Goal: Task Accomplishment & Management: Complete application form

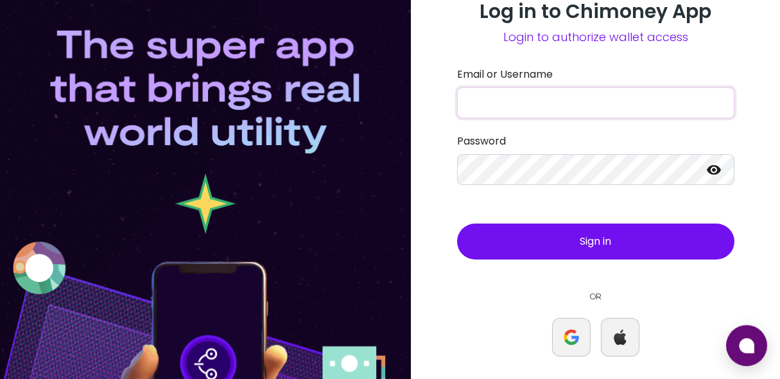
click at [561, 105] on input "Email or Username" at bounding box center [595, 102] width 277 height 31
click at [612, 249] on button "Sign in" at bounding box center [595, 241] width 277 height 36
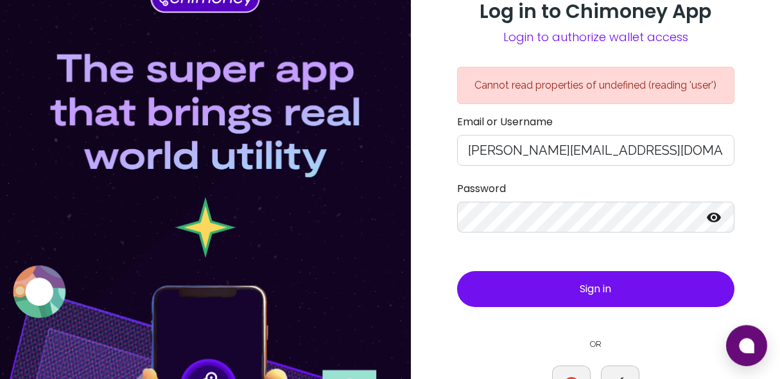
click at [588, 293] on span "Sign in" at bounding box center [594, 288] width 31 height 15
click at [415, 201] on div "Log in to Chimoney App Login to authorize wallet access Cannot read properties …" at bounding box center [595, 227] width 369 height 455
click at [520, 290] on button "Sign in" at bounding box center [595, 289] width 277 height 36
click at [452, 200] on div "Log in to Chimoney App Login to authorize wallet access Cannot read properties …" at bounding box center [596, 227] width 308 height 455
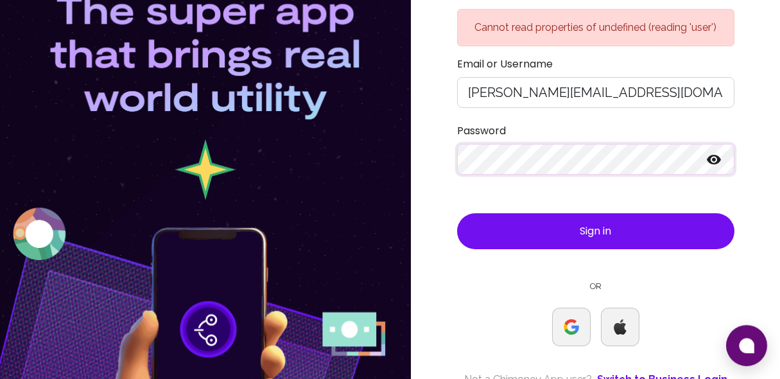
scroll to position [51, 0]
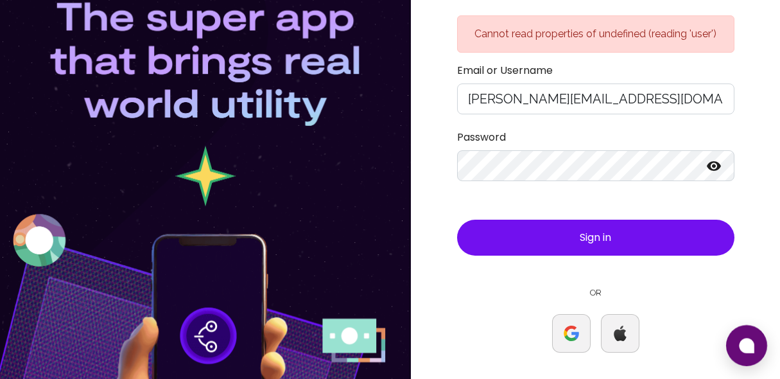
click at [584, 237] on span "Sign in" at bounding box center [594, 237] width 31 height 15
click at [658, 102] on input "[PERSON_NAME][EMAIL_ADDRESS][DOMAIN_NAME]" at bounding box center [595, 98] width 277 height 31
drag, startPoint x: 550, startPoint y: 99, endPoint x: 713, endPoint y: 122, distance: 164.5
click at [713, 122] on form "Email or Username [PERSON_NAME][EMAIL_ADDRESS][DOMAIN_NAME] Password Sign in" at bounding box center [595, 159] width 277 height 193
type input "[PERSON_NAME][EMAIL_ADDRESS][DOMAIN_NAME]"
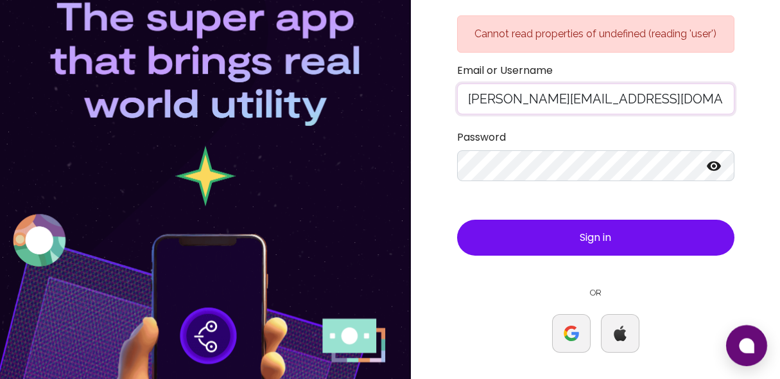
click at [670, 237] on button "Sign in" at bounding box center [595, 237] width 277 height 36
click at [376, 154] on div "Log in to Chimoney App Login to authorize wallet access Cannot read properties …" at bounding box center [390, 176] width 780 height 455
click at [537, 236] on button "Sign in" at bounding box center [595, 237] width 277 height 36
click at [545, 232] on button "Sign in" at bounding box center [595, 237] width 277 height 36
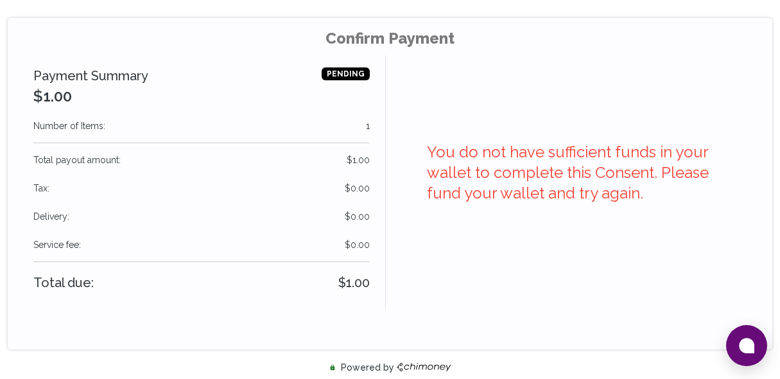
scroll to position [27, 0]
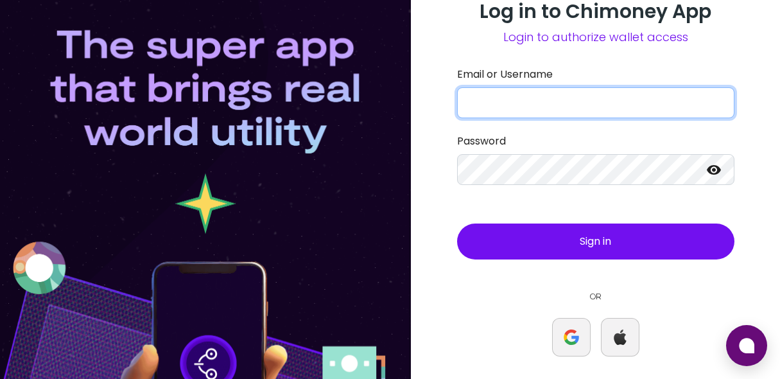
click at [578, 101] on input "Email or Username" at bounding box center [595, 102] width 277 height 31
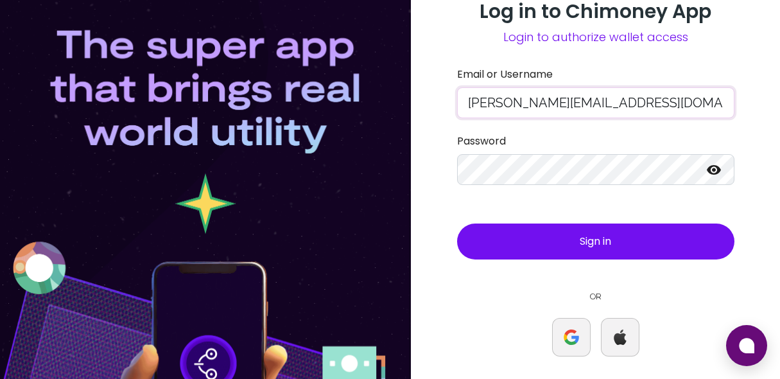
type input "[PERSON_NAME][EMAIL_ADDRESS][DOMAIN_NAME]"
click at [592, 246] on span "Sign in" at bounding box center [594, 241] width 31 height 15
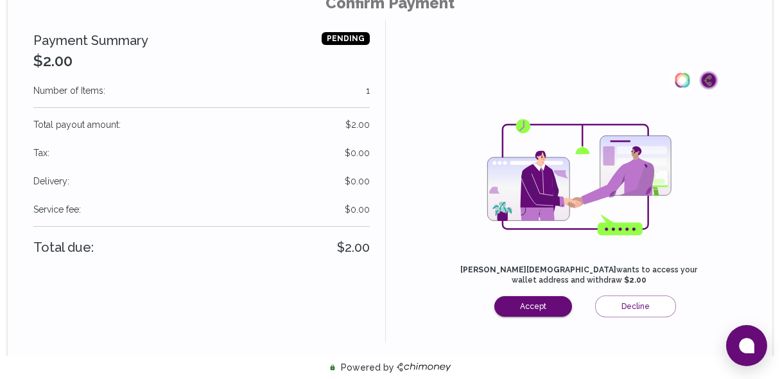
scroll to position [65, 0]
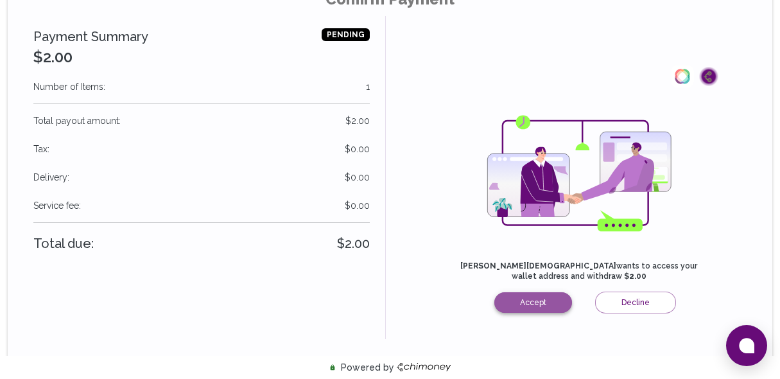
click at [548, 309] on button "Accept" at bounding box center [533, 302] width 78 height 21
